Goal: Information Seeking & Learning: Learn about a topic

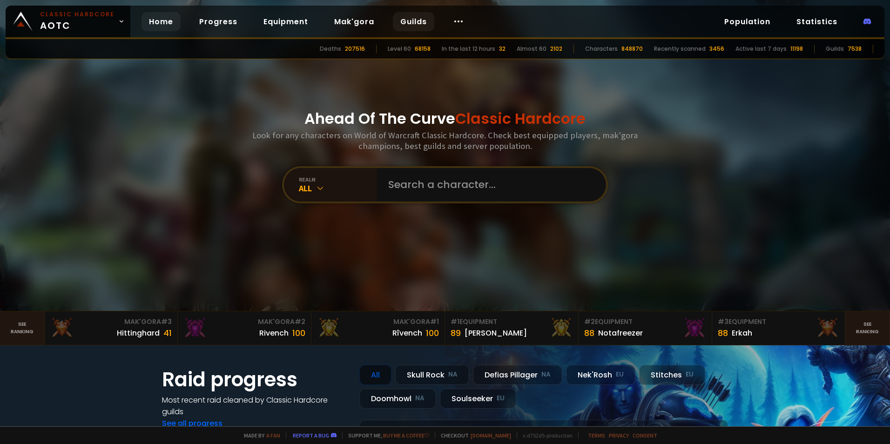
click at [414, 20] on link "Guilds" at bounding box center [413, 21] width 41 height 19
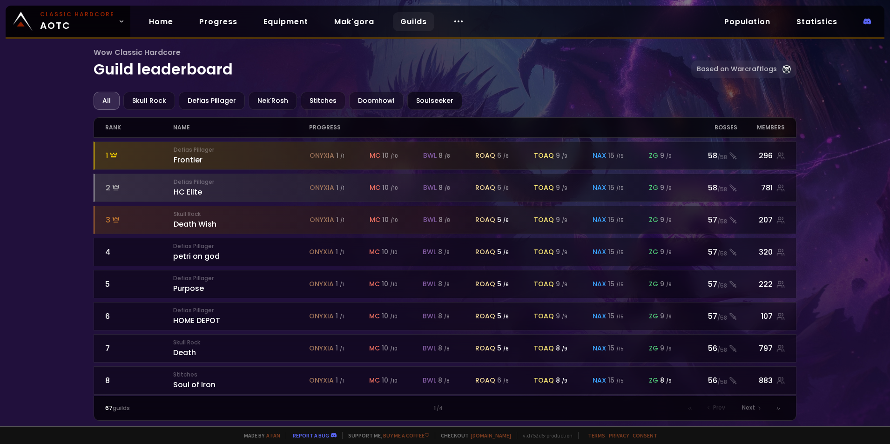
click at [414, 95] on div "Soulseeker" at bounding box center [434, 101] width 55 height 18
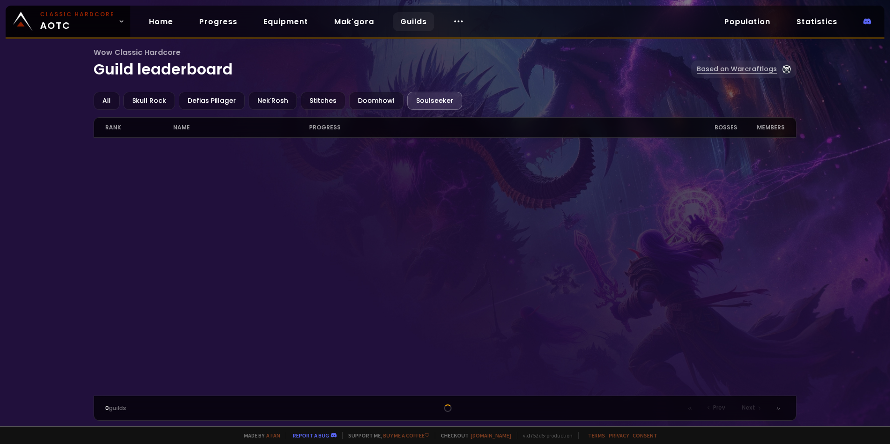
click at [730, 69] on link "Based on Warcraftlogs" at bounding box center [743, 69] width 105 height 17
click at [424, 101] on div "Soulseeker" at bounding box center [434, 101] width 55 height 18
click at [101, 104] on div "All" at bounding box center [107, 101] width 26 height 18
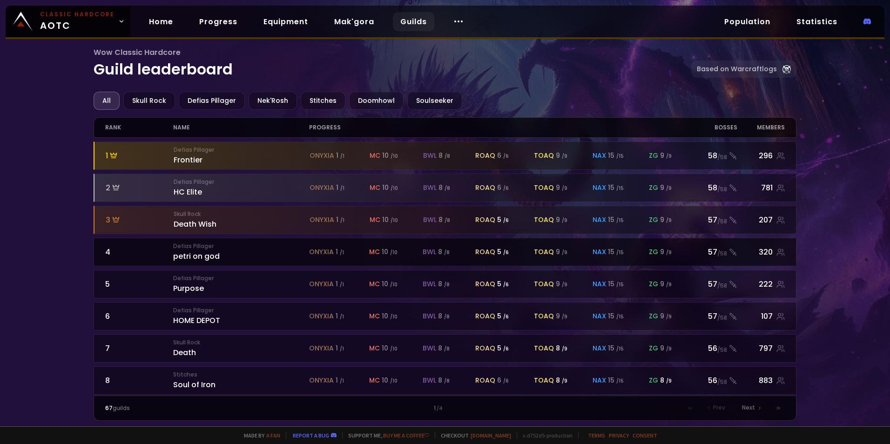
click at [213, 256] on div "Defias Pillager petri on god" at bounding box center [241, 252] width 136 height 20
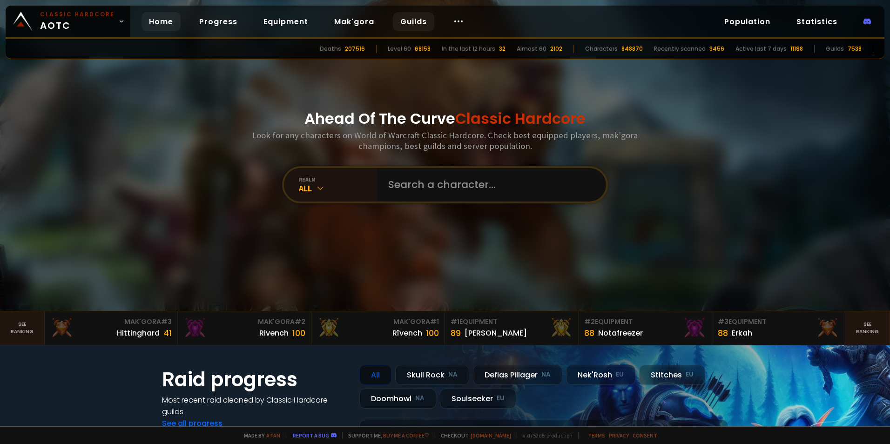
click at [414, 16] on link "Guilds" at bounding box center [413, 21] width 41 height 19
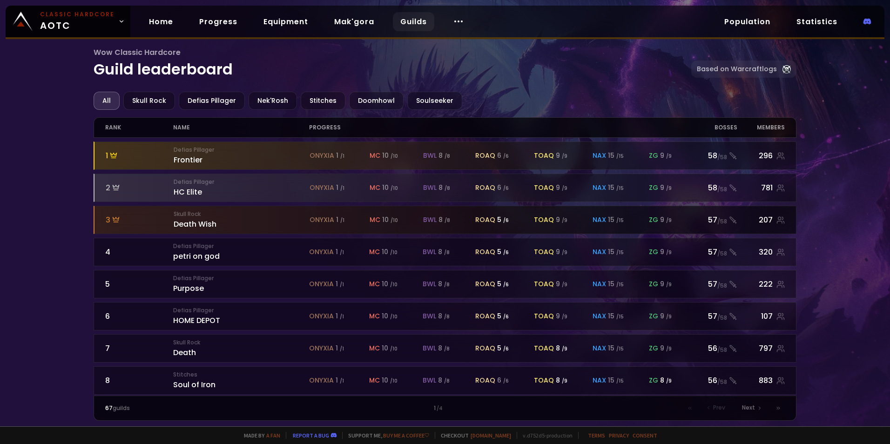
click at [191, 216] on small "Skull Rock" at bounding box center [242, 214] width 136 height 8
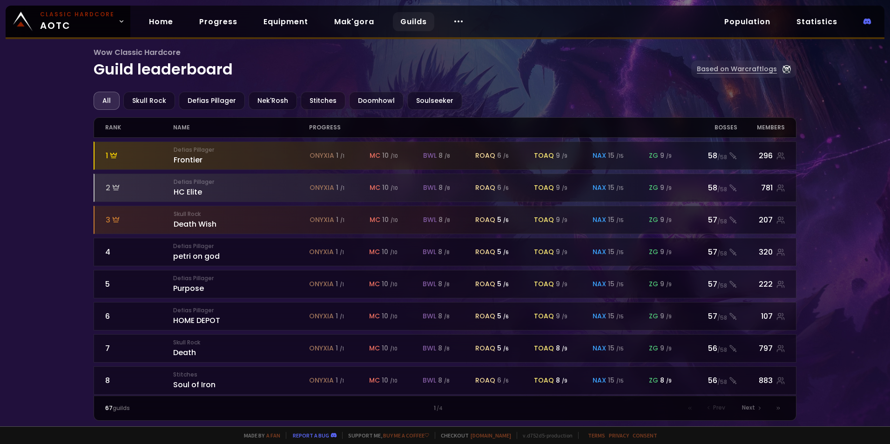
click at [721, 65] on link "Based on Warcraftlogs" at bounding box center [743, 69] width 105 height 17
click at [171, 22] on link "Home" at bounding box center [160, 21] width 39 height 19
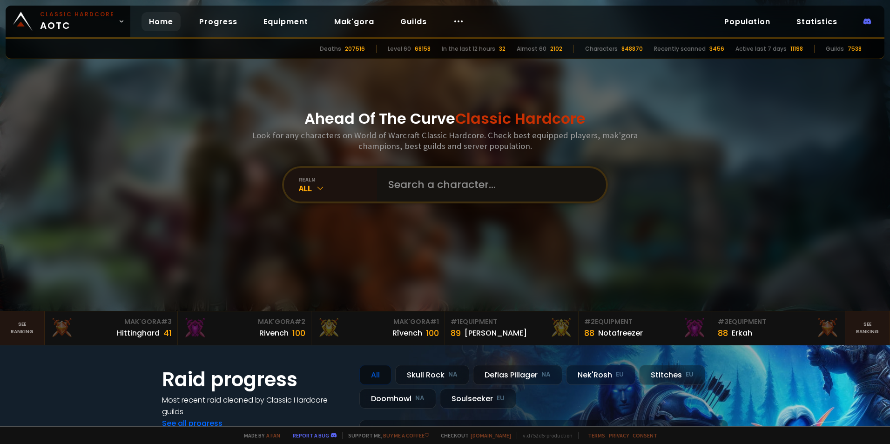
click at [440, 175] on input "text" at bounding box center [489, 185] width 212 height 34
type input "[DEMOGRAPHIC_DATA]"
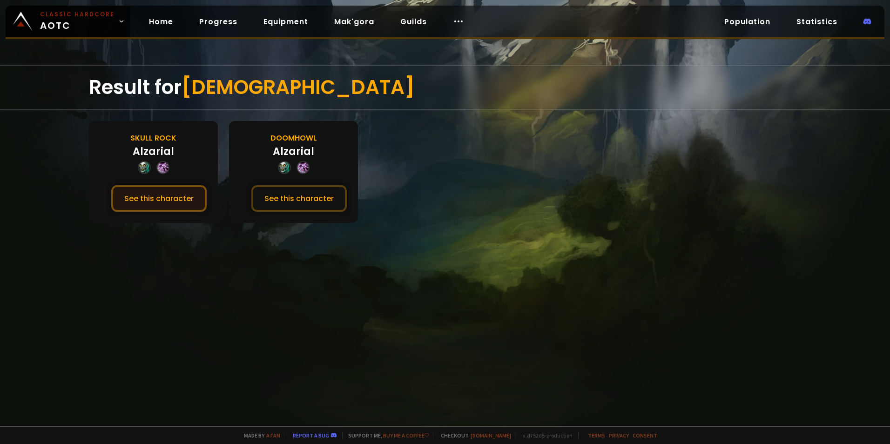
click at [162, 195] on button "See this character" at bounding box center [158, 198] width 95 height 27
click at [309, 204] on button "See this character" at bounding box center [298, 198] width 95 height 27
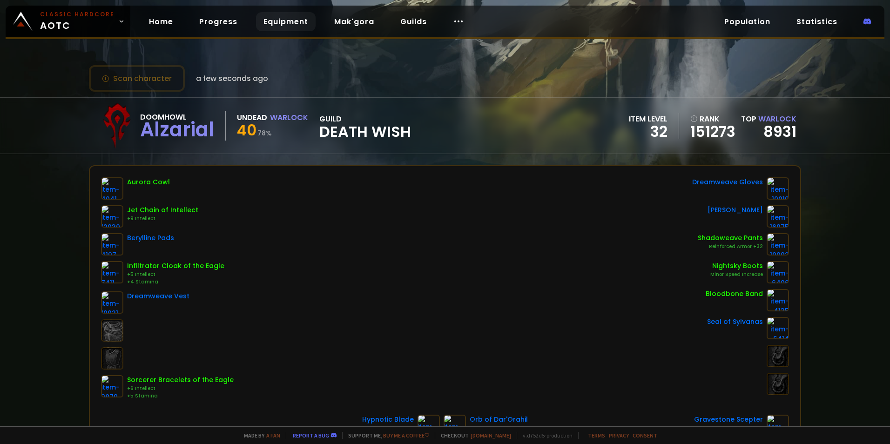
click at [273, 19] on link "Equipment" at bounding box center [286, 21] width 60 height 19
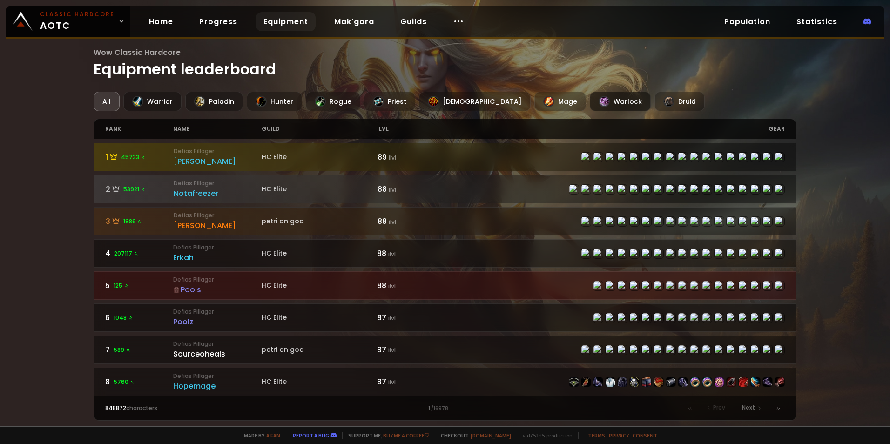
click at [590, 105] on div "Warlock" at bounding box center [620, 102] width 61 height 20
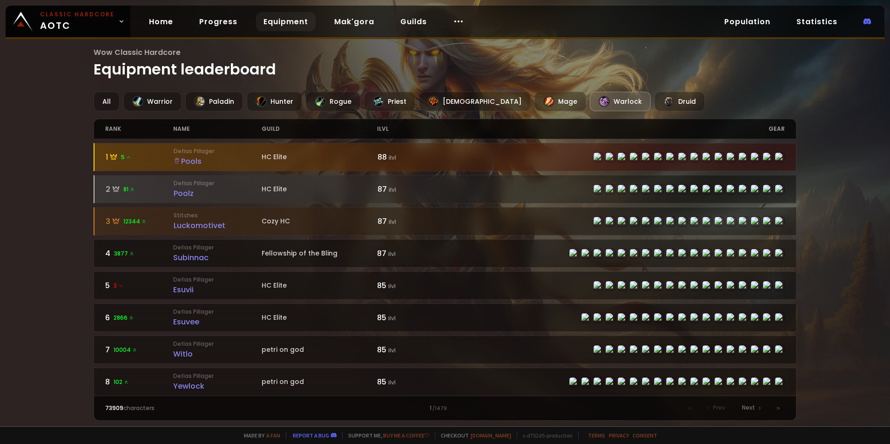
click at [193, 162] on div "Pools" at bounding box center [218, 161] width 88 height 12
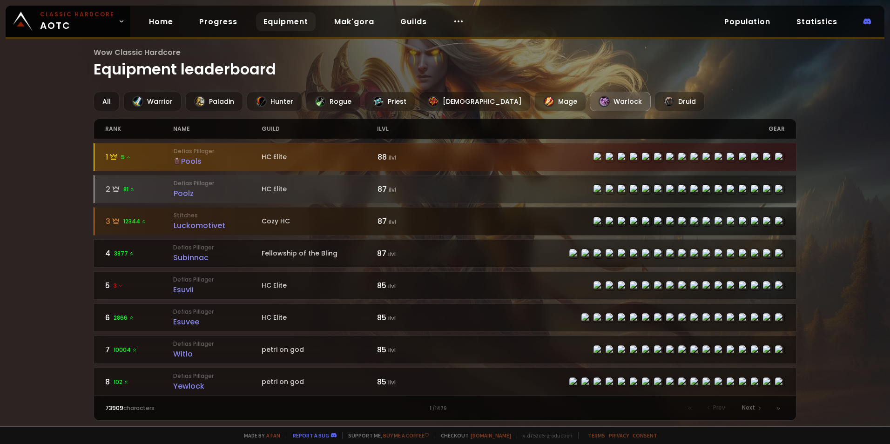
click at [184, 220] on div "Luckomotivet" at bounding box center [218, 226] width 88 height 12
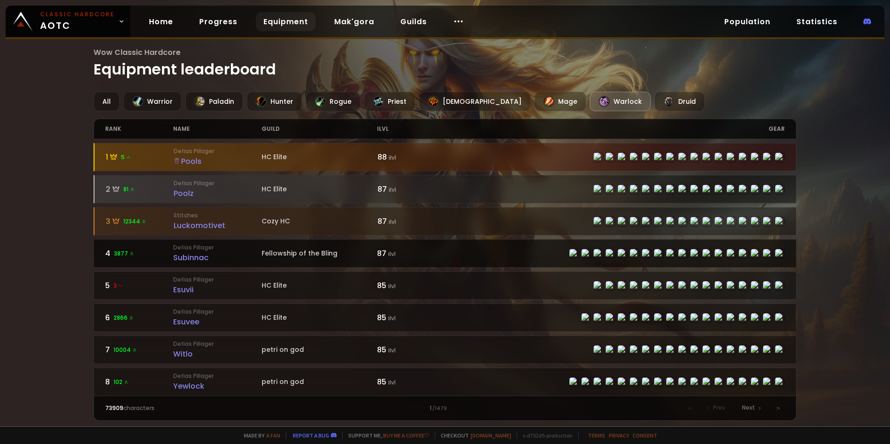
click at [192, 259] on div "Subinnac" at bounding box center [217, 258] width 88 height 12
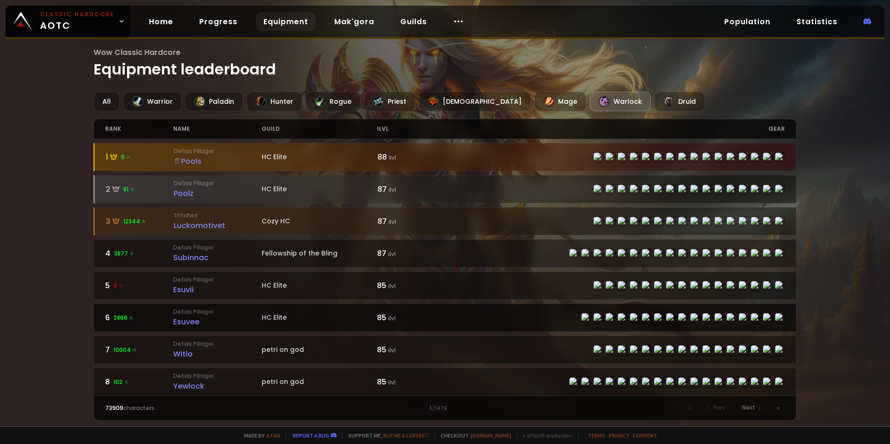
click at [194, 321] on div "Esuvee" at bounding box center [217, 322] width 88 height 12
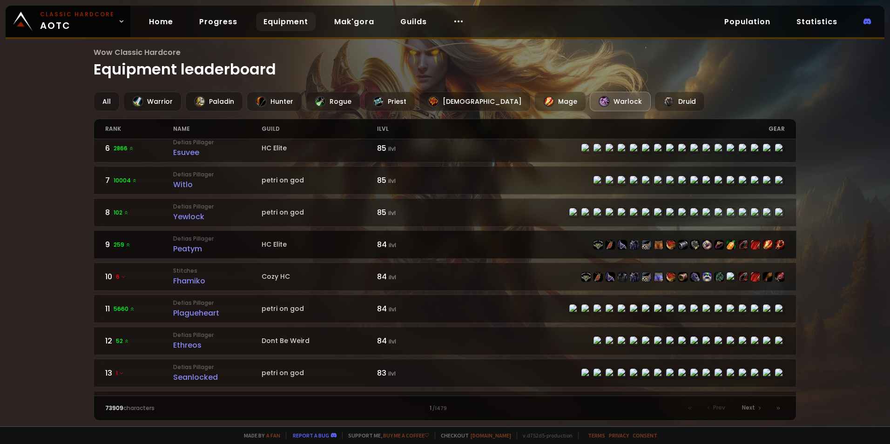
scroll to position [186, 0]
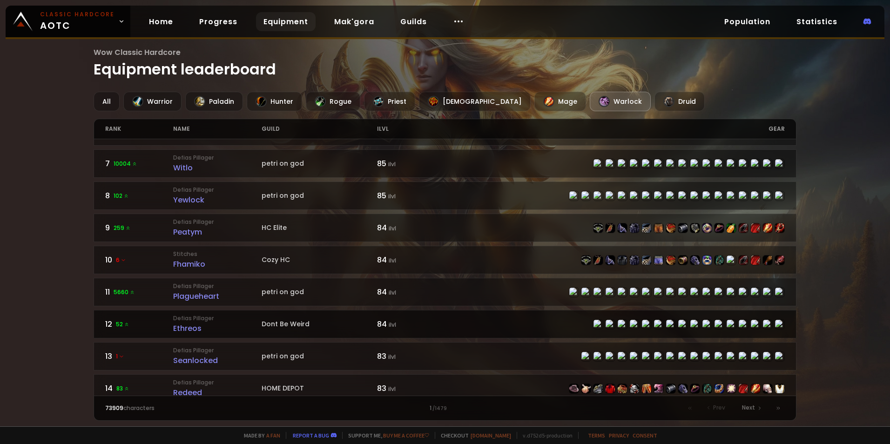
click at [196, 330] on div "Ethreos" at bounding box center [217, 329] width 88 height 12
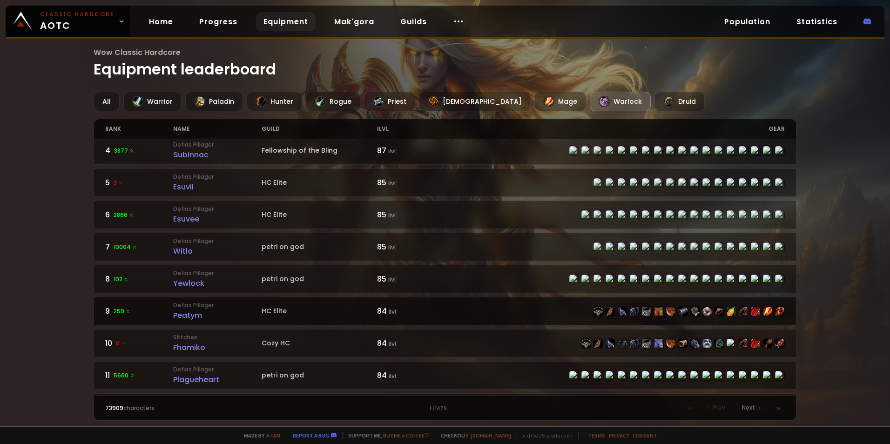
scroll to position [140, 0]
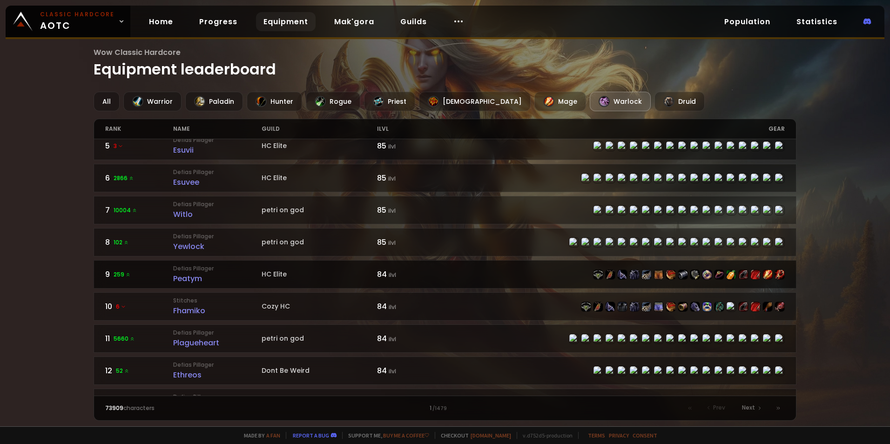
click at [192, 275] on div "Peatym" at bounding box center [217, 279] width 88 height 12
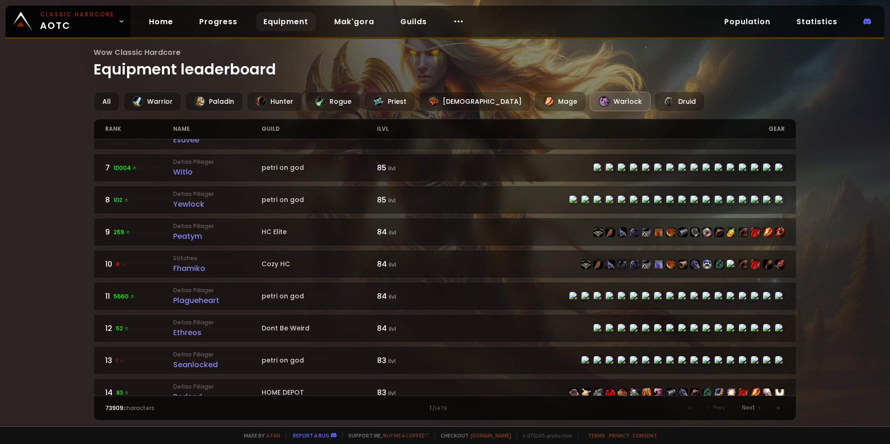
scroll to position [233, 0]
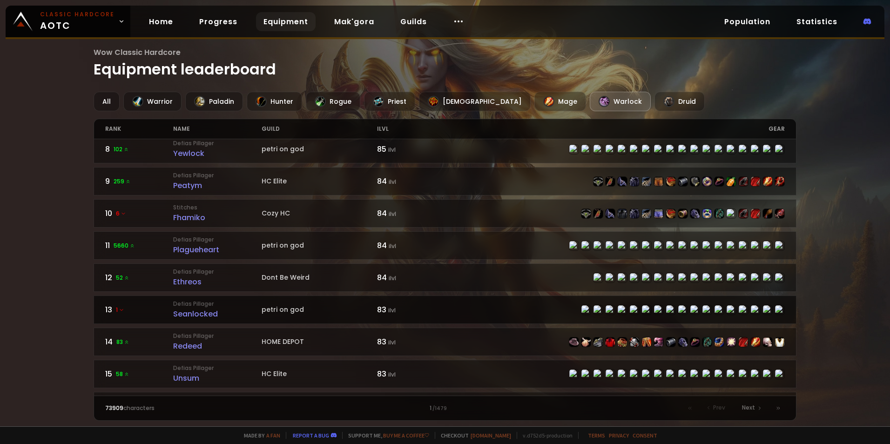
click at [196, 315] on div "Seanlocked" at bounding box center [217, 314] width 88 height 12
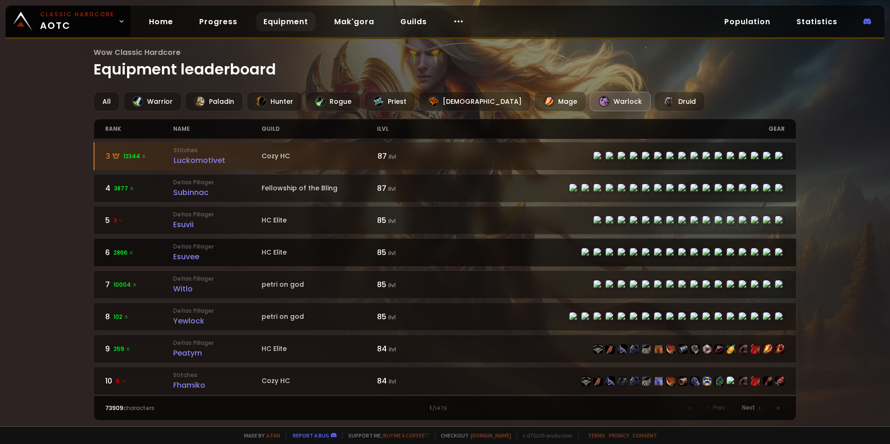
scroll to position [93, 0]
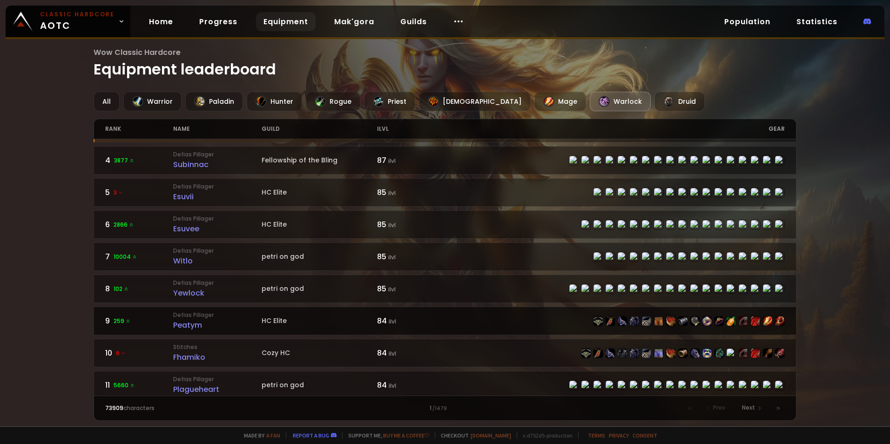
click at [195, 327] on div "Peatym" at bounding box center [217, 325] width 88 height 12
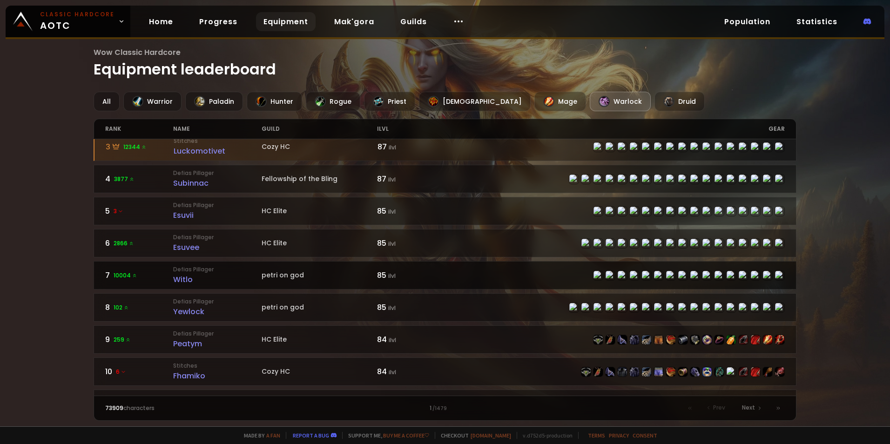
scroll to position [186, 0]
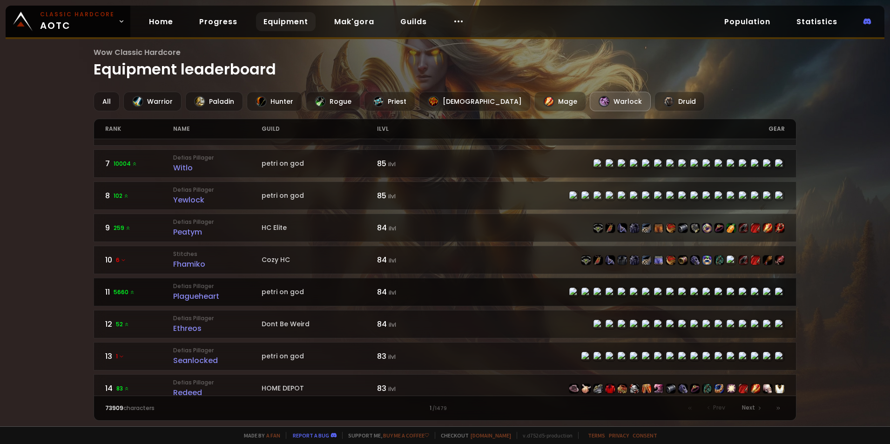
click at [187, 296] on div "Plagueheart" at bounding box center [217, 296] width 88 height 12
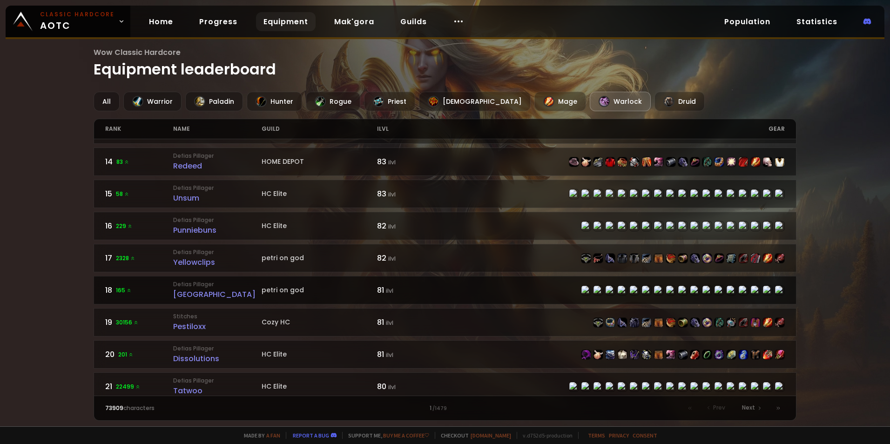
scroll to position [419, 0]
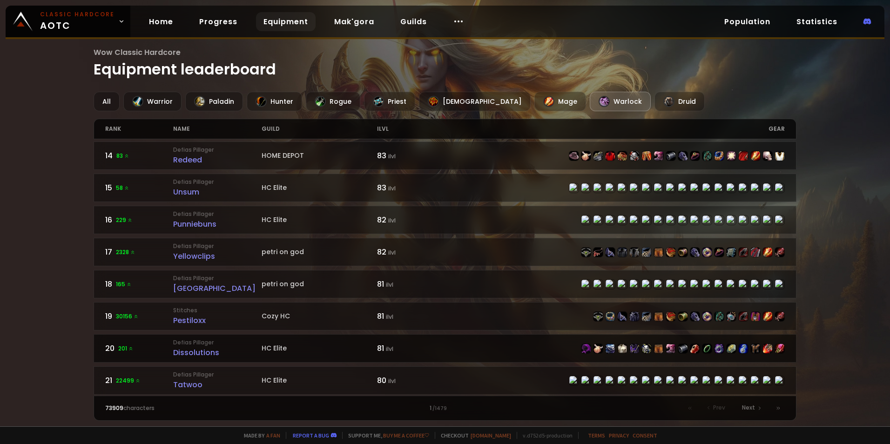
click at [196, 348] on div "Dissolutions" at bounding box center [217, 353] width 88 height 12
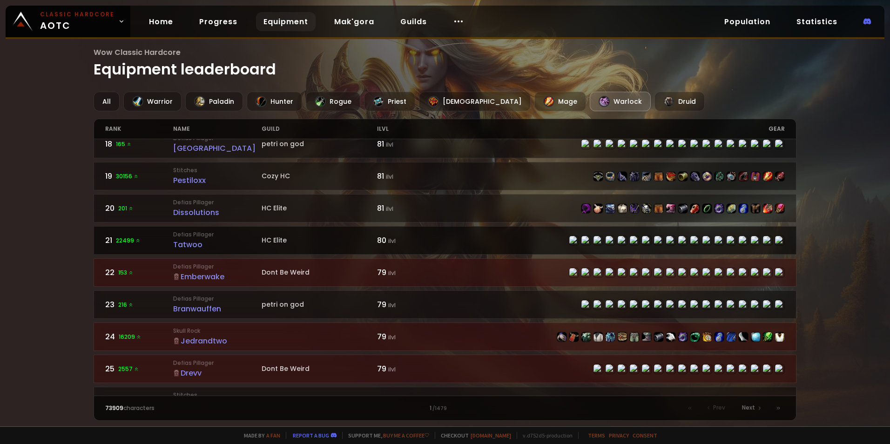
scroll to position [558, 0]
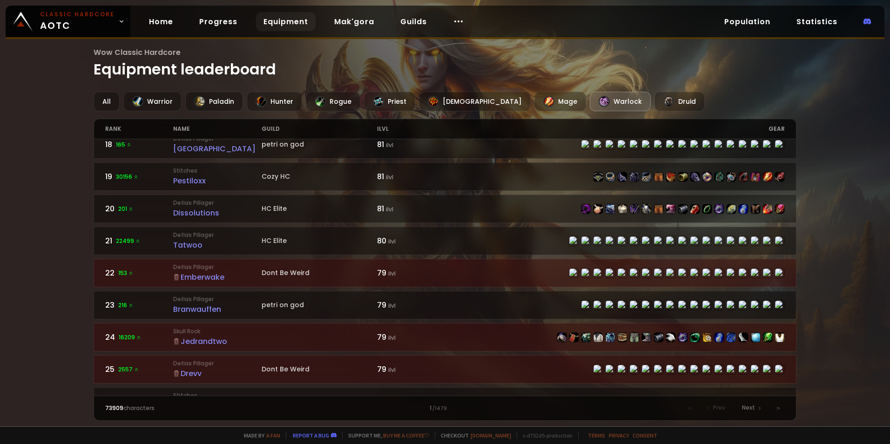
click at [185, 274] on div "Emberwake" at bounding box center [217, 277] width 88 height 12
